Goal: Task Accomplishment & Management: Manage account settings

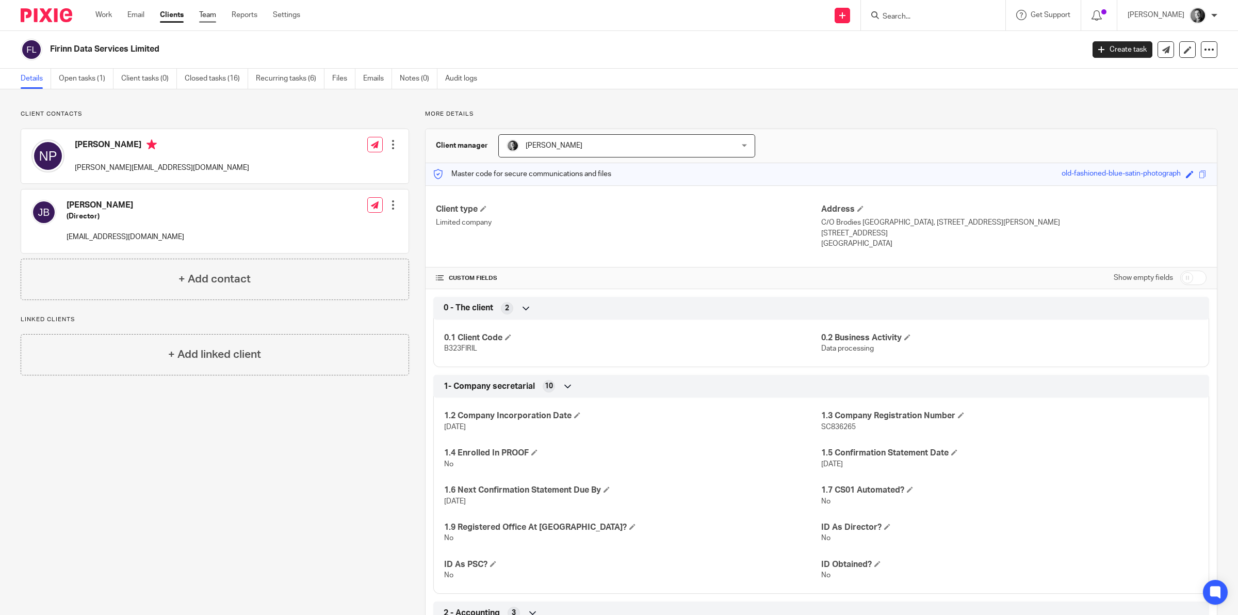
click at [212, 11] on link "Team" at bounding box center [207, 15] width 17 height 10
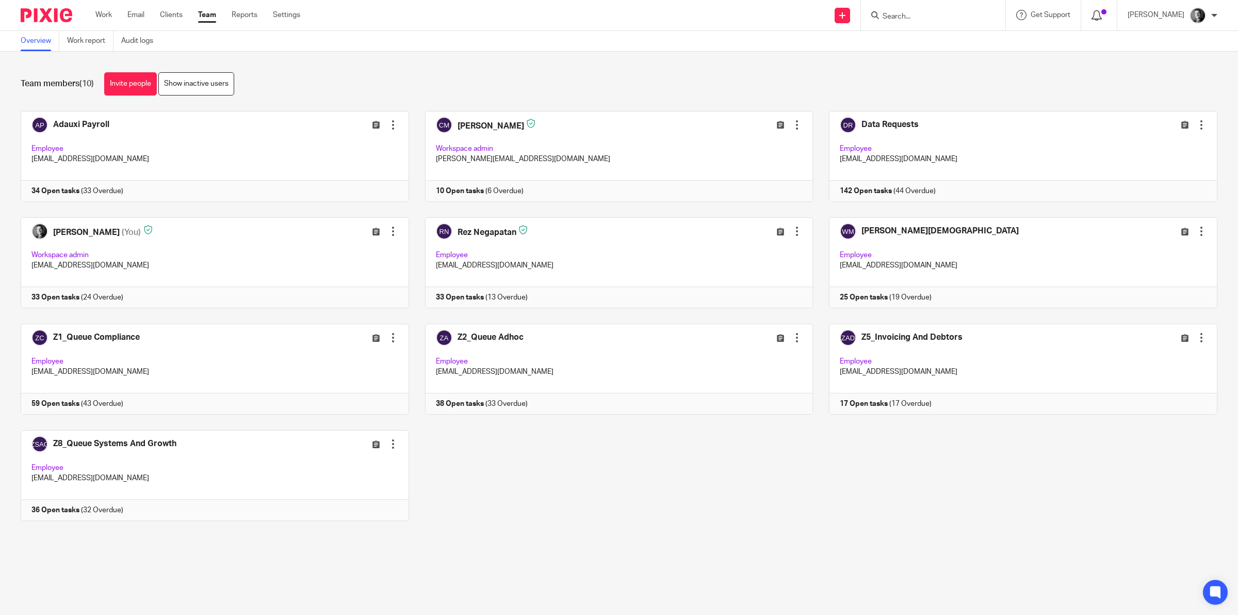
click at [1102, 11] on icon at bounding box center [1097, 15] width 10 height 10
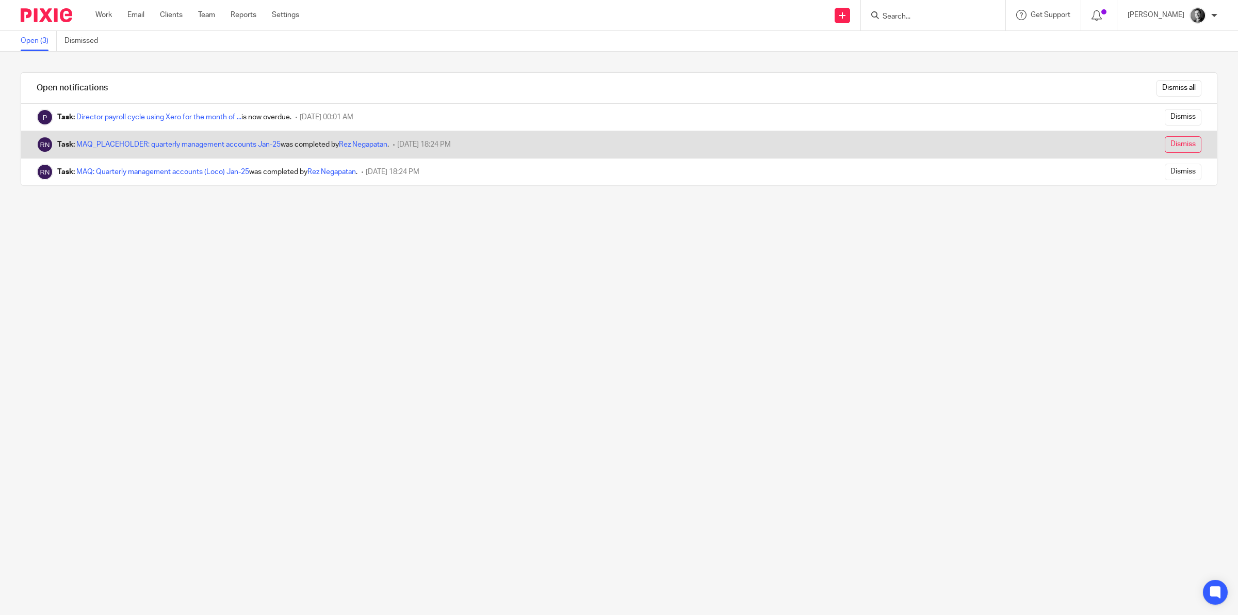
click at [1165, 143] on input "Dismiss" at bounding box center [1183, 144] width 37 height 17
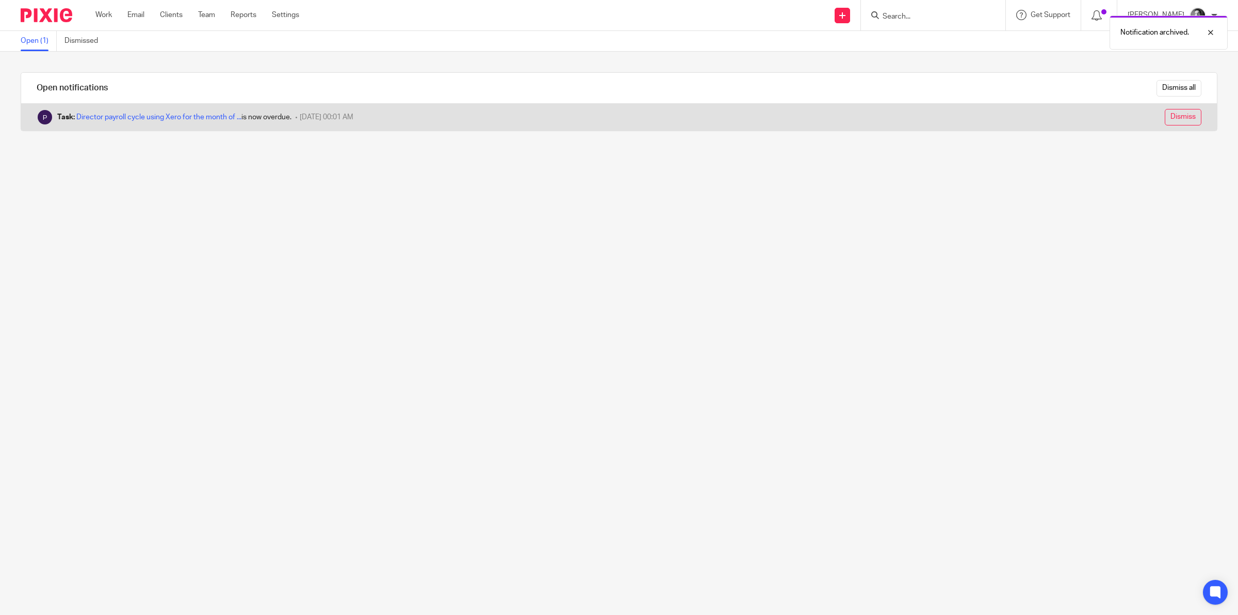
click at [1165, 119] on input "Dismiss" at bounding box center [1183, 117] width 37 height 17
